Goal: Task Accomplishment & Management: Use online tool/utility

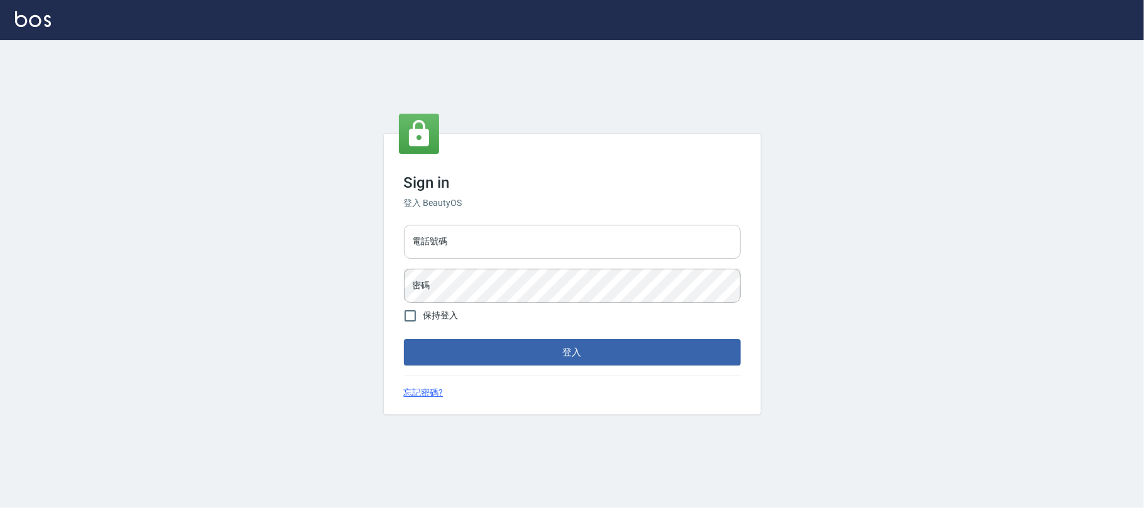
click at [478, 244] on input "電話號碼" at bounding box center [572, 242] width 337 height 34
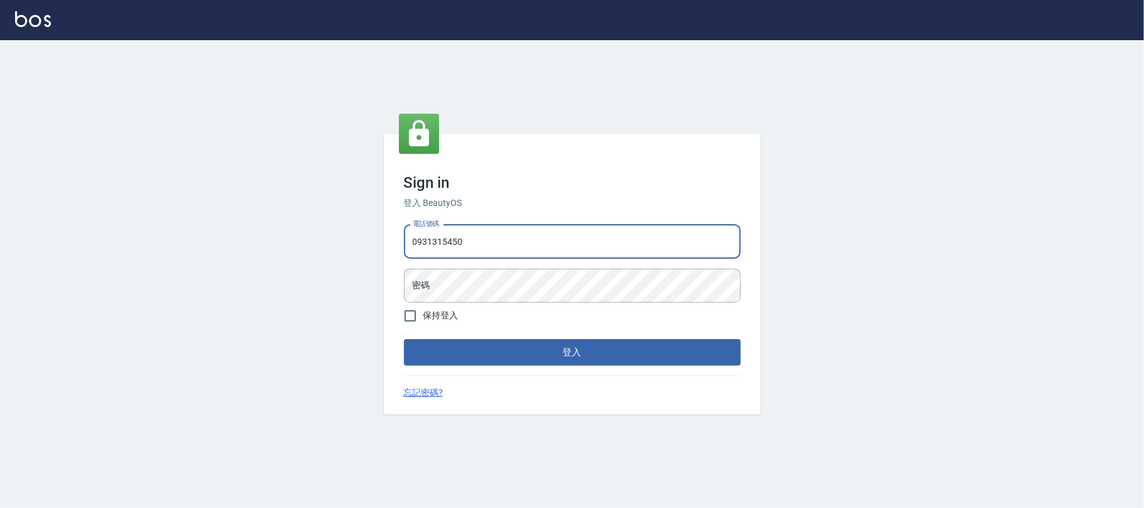
type input "0931315450"
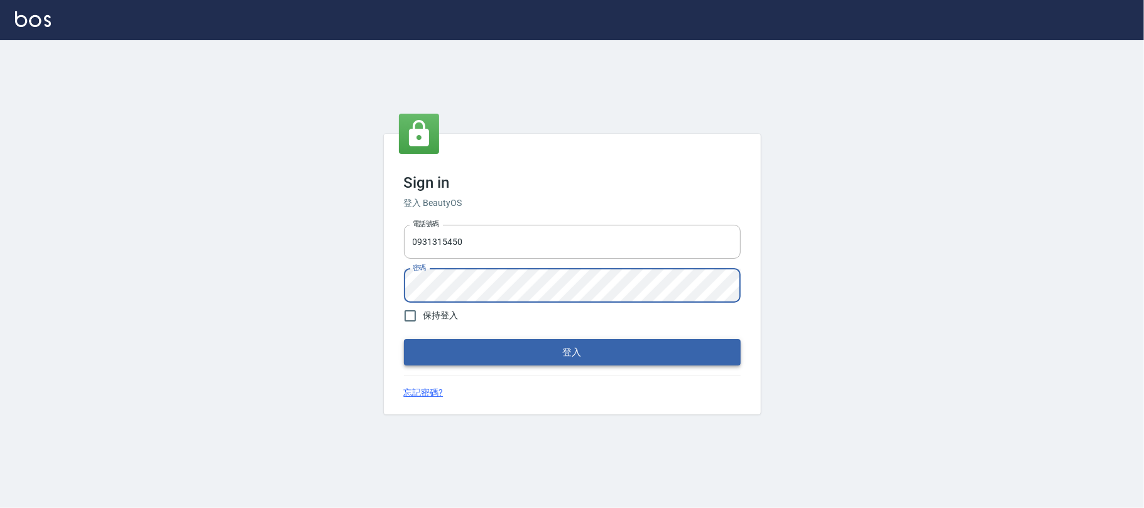
click at [536, 357] on button "登入" at bounding box center [572, 352] width 337 height 26
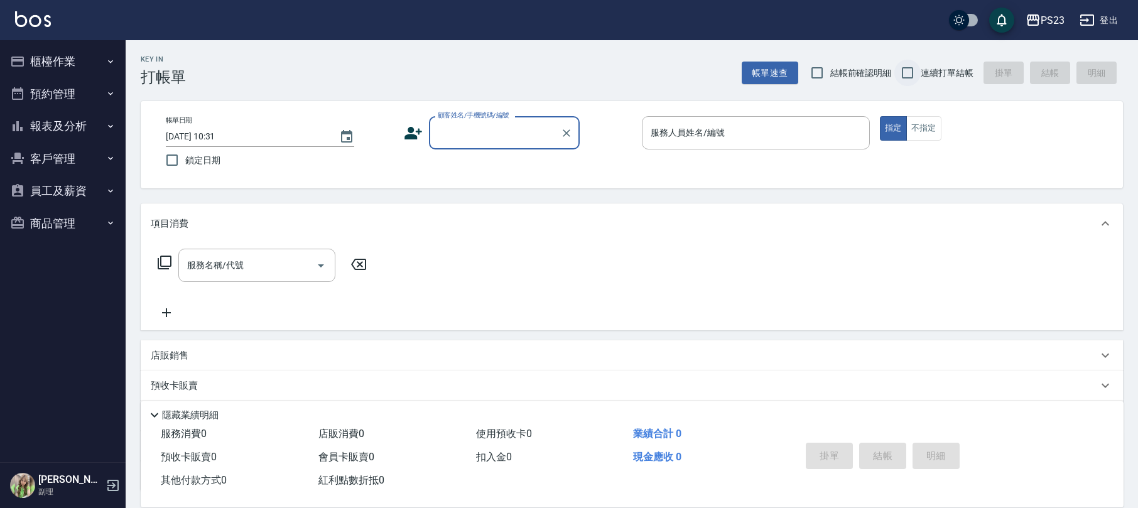
click at [913, 76] on input "連續打單結帳" at bounding box center [908, 73] width 26 height 26
checkbox input "true"
click at [516, 131] on div "顧客姓名/手機號碼/編號 顧客姓名/手機號碼/編號" at bounding box center [504, 132] width 151 height 33
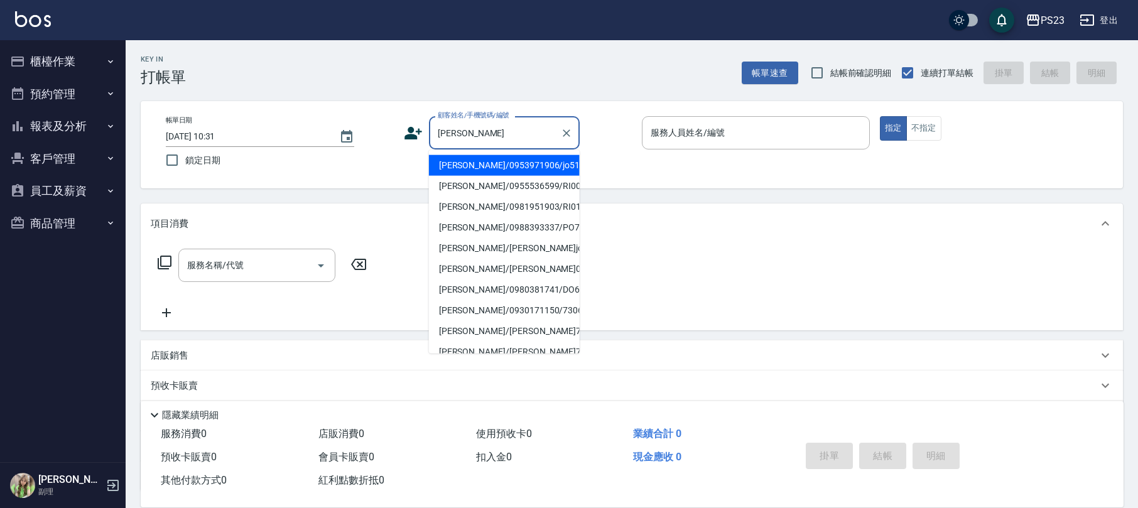
click at [546, 164] on li "[PERSON_NAME]/0953971906/jo510112" at bounding box center [504, 165] width 151 height 21
type input "[PERSON_NAME]/0953971906/jo510112"
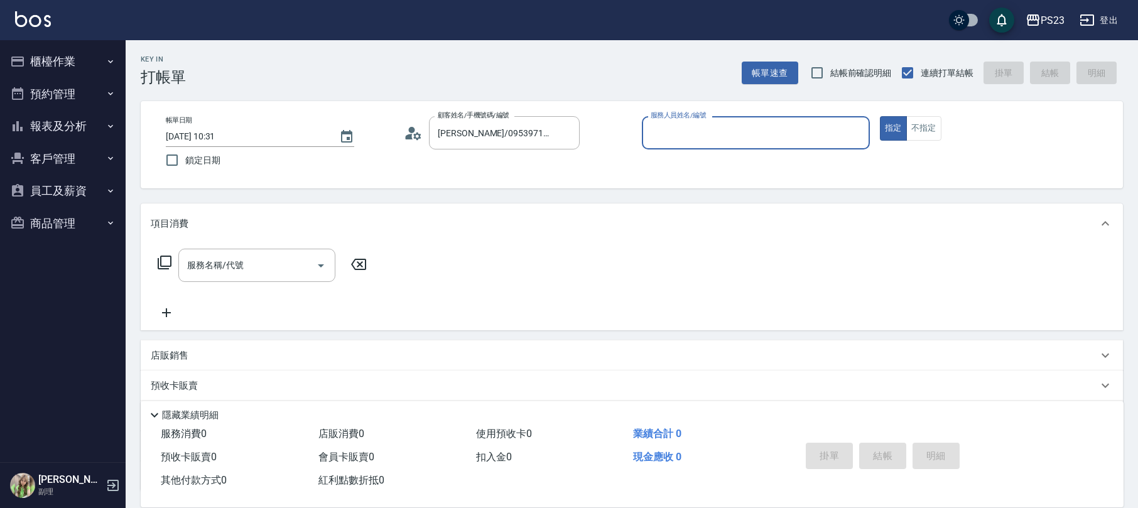
type input "[PERSON_NAME]-89"
